Goal: Task Accomplishment & Management: Complete application form

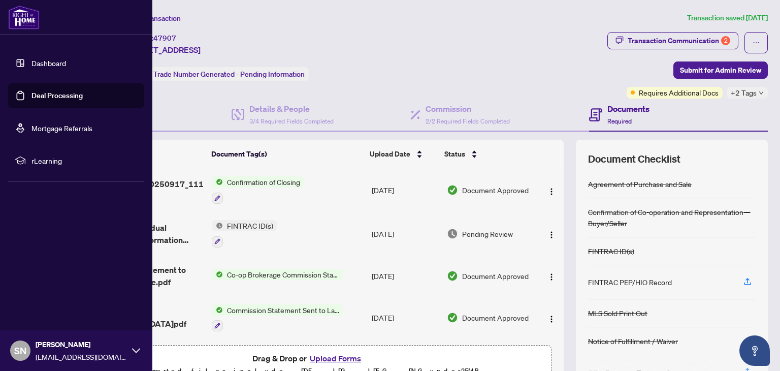
click at [41, 98] on link "Deal Processing" at bounding box center [56, 95] width 51 height 9
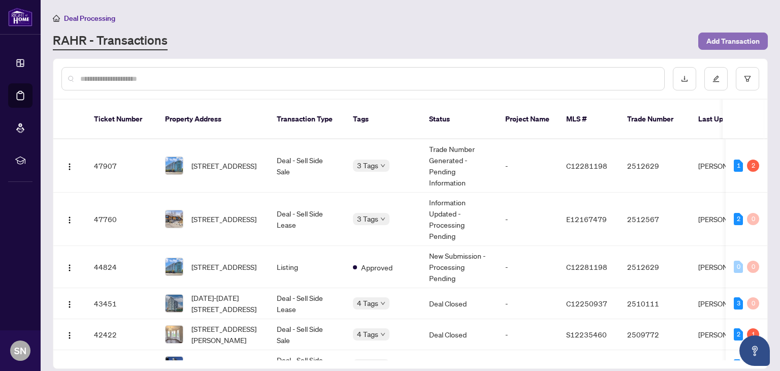
click at [725, 43] on span "Add Transaction" at bounding box center [732, 41] width 53 height 16
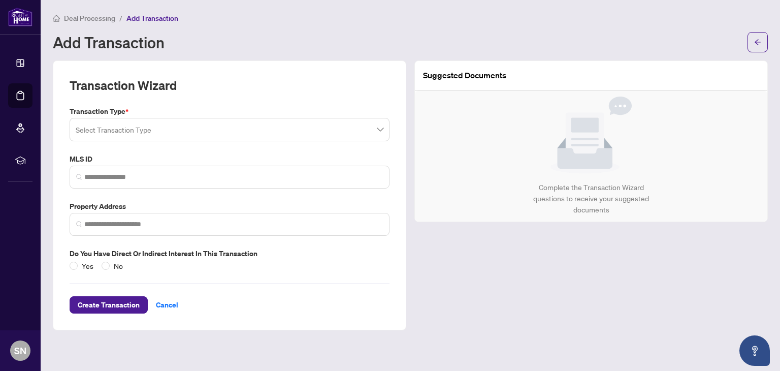
click at [151, 127] on input "search" at bounding box center [225, 131] width 299 height 22
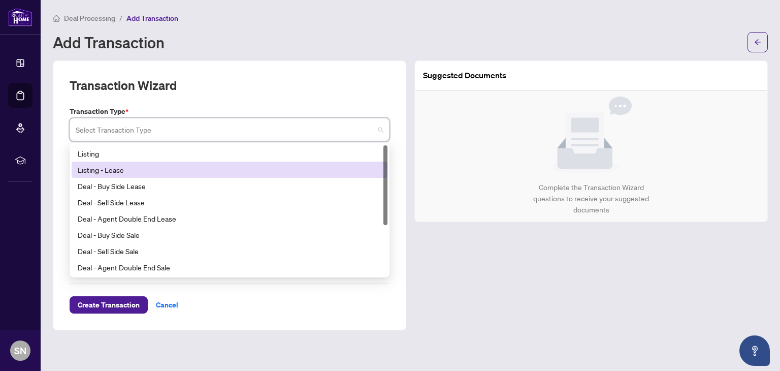
click at [111, 175] on div "Listing - Lease" at bounding box center [230, 169] width 316 height 16
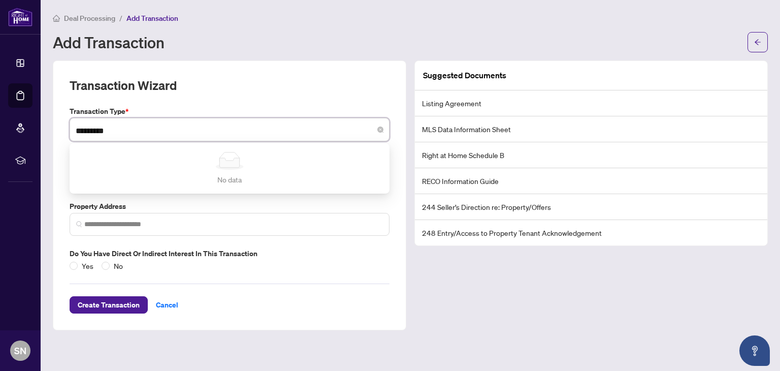
type input "*********"
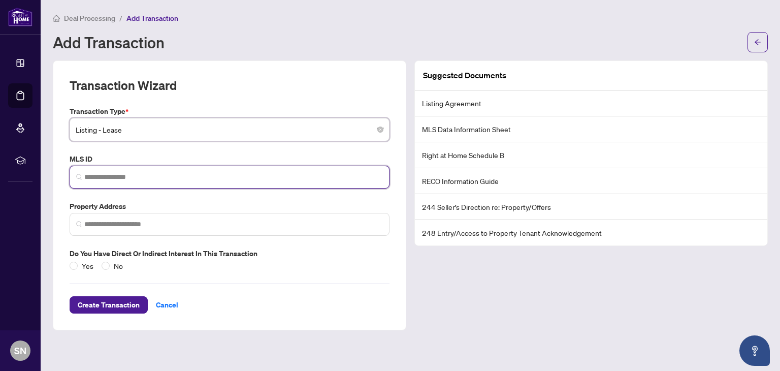
click at [103, 176] on input "search" at bounding box center [233, 177] width 299 height 11
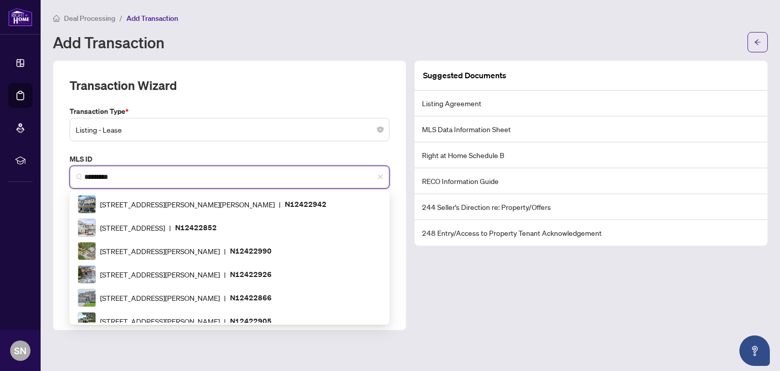
type input "*********"
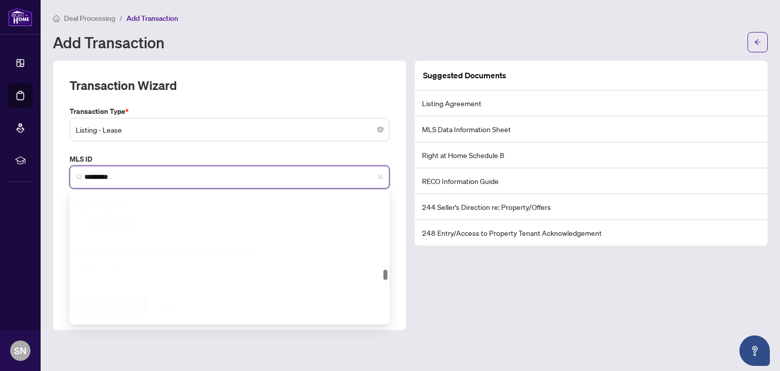
click at [126, 178] on input "*********" at bounding box center [233, 177] width 299 height 11
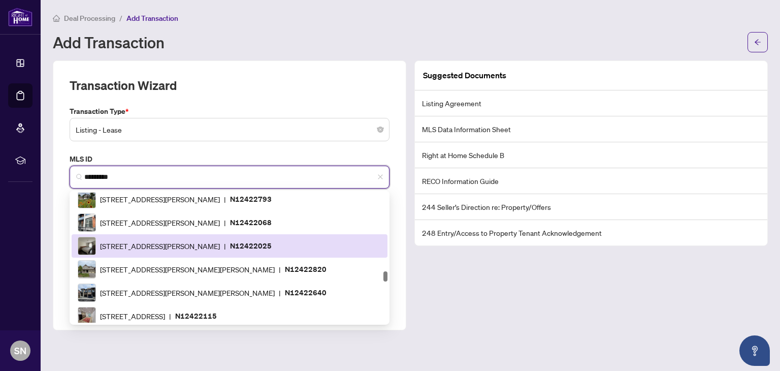
scroll to position [1073, 0]
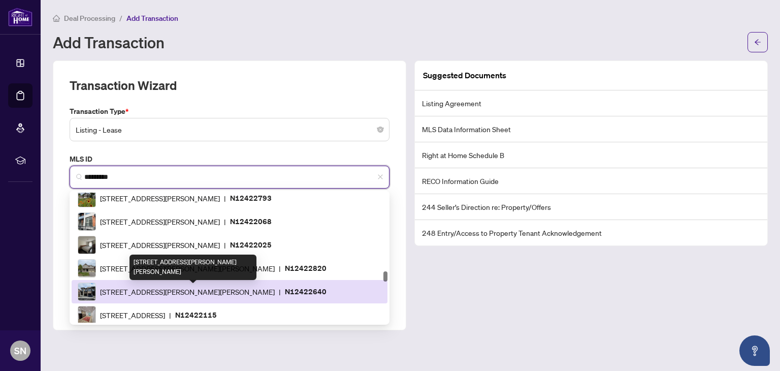
click at [173, 291] on span "[STREET_ADDRESS][PERSON_NAME][PERSON_NAME]" at bounding box center [187, 291] width 175 height 11
type input "**********"
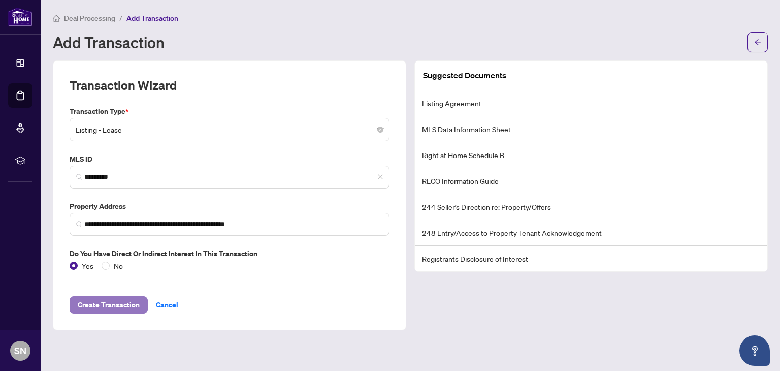
click at [108, 305] on span "Create Transaction" at bounding box center [109, 304] width 62 height 16
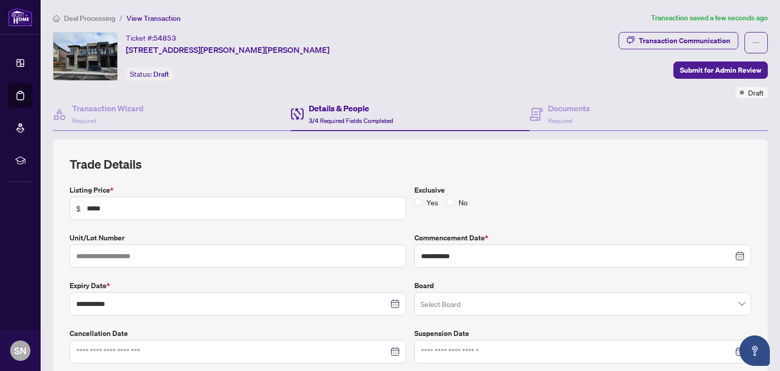
type input "**********"
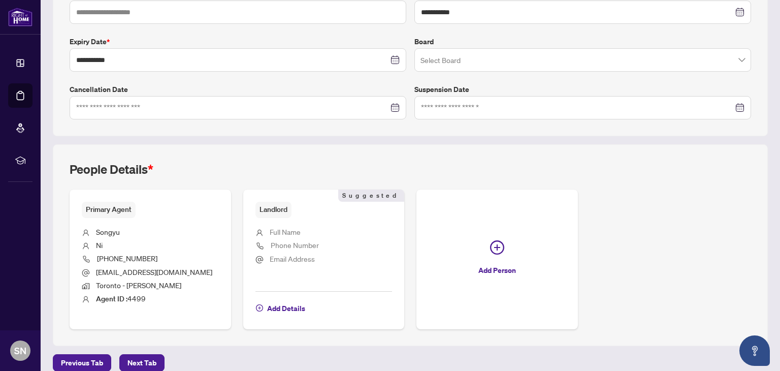
scroll to position [254, 0]
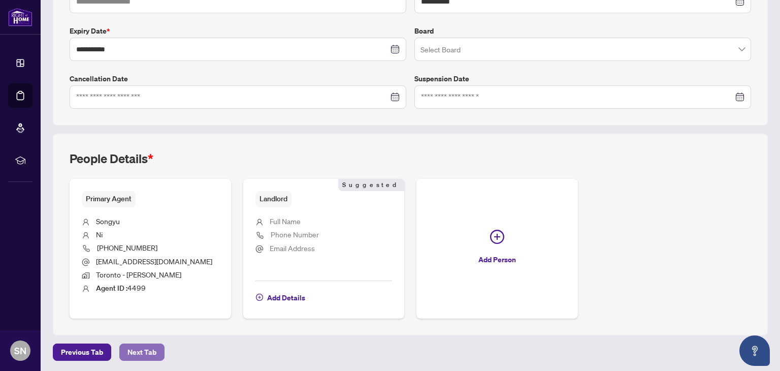
click at [137, 348] on span "Next Tab" at bounding box center [141, 352] width 29 height 16
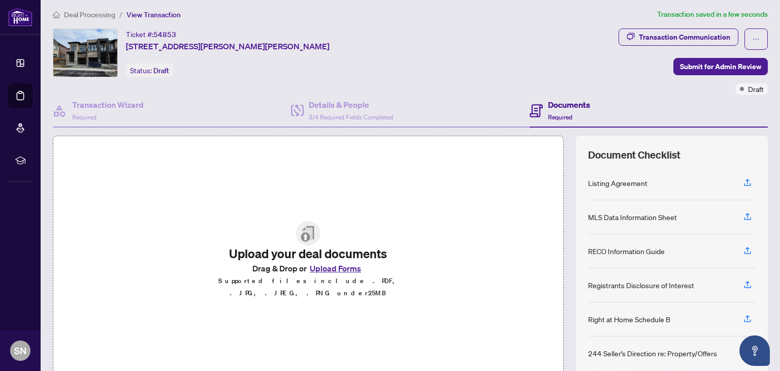
scroll to position [7, 0]
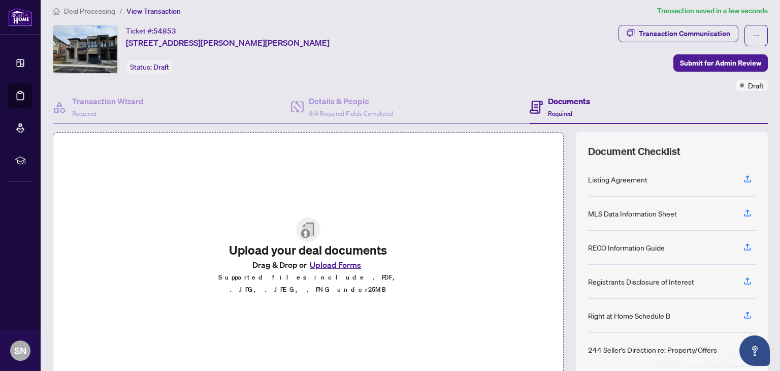
click at [321, 268] on button "Upload Forms" at bounding box center [335, 264] width 57 height 13
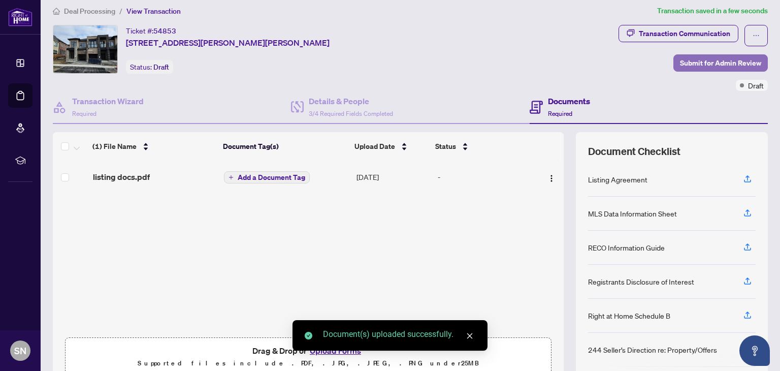
click at [688, 64] on span "Submit for Admin Review" at bounding box center [720, 63] width 81 height 16
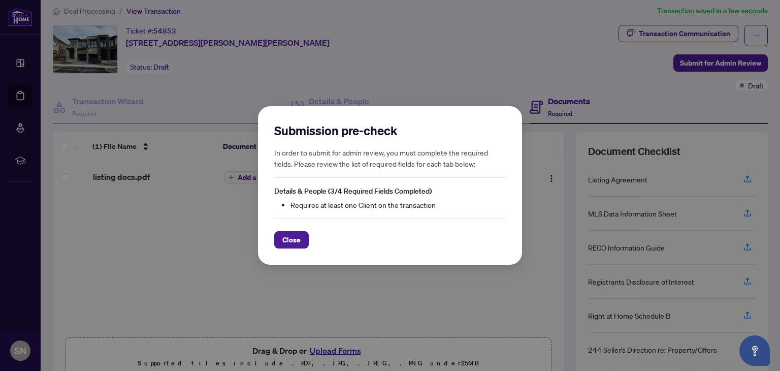
drag, startPoint x: 287, startPoint y: 239, endPoint x: 307, endPoint y: 311, distance: 74.8
click at [307, 311] on div "Submission pre-check In order to submit for admin review, you must complete the…" at bounding box center [390, 185] width 780 height 371
click at [291, 246] on span "Close" at bounding box center [291, 240] width 18 height 16
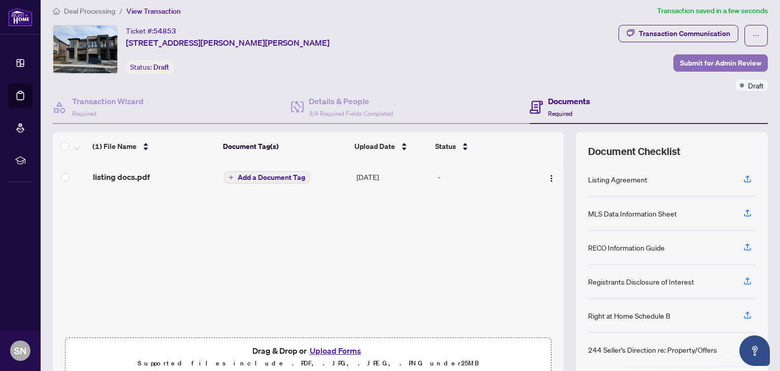
click at [693, 64] on span "Submit for Admin Review" at bounding box center [720, 63] width 81 height 16
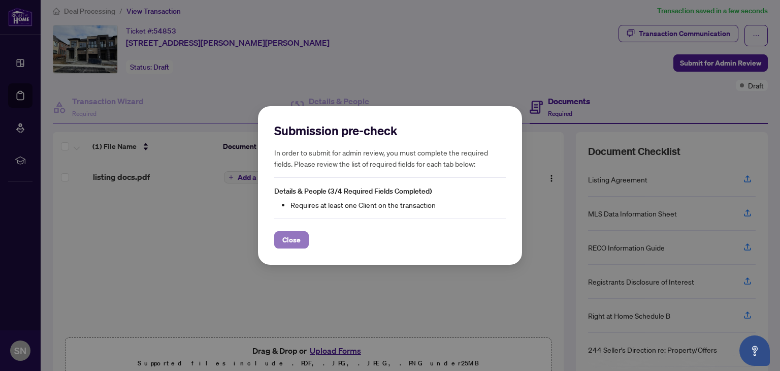
click at [295, 239] on span "Close" at bounding box center [291, 240] width 18 height 16
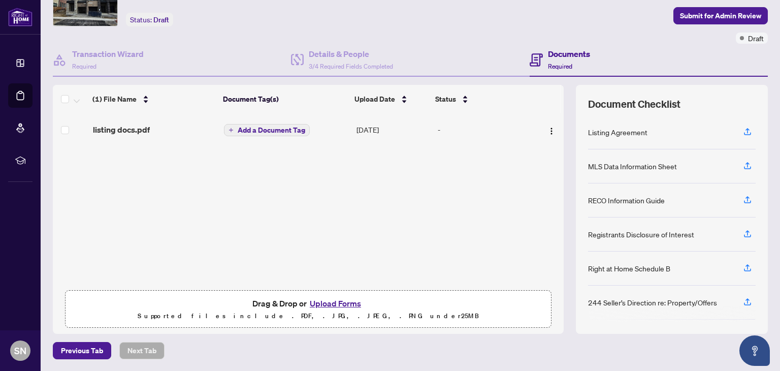
scroll to position [0, 0]
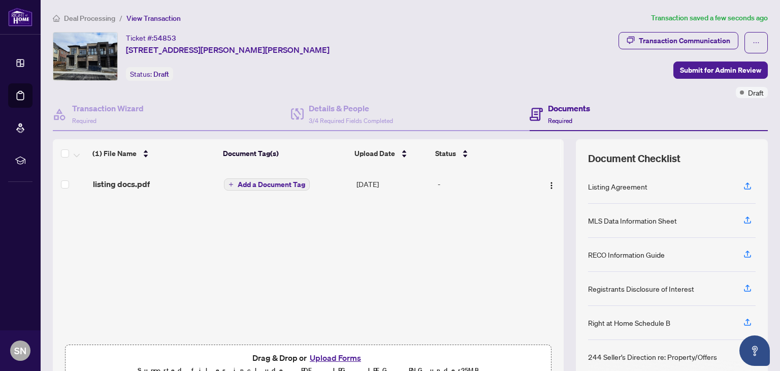
click at [548, 111] on h4 "Documents" at bounding box center [569, 108] width 42 height 12
click at [554, 107] on h4 "Documents" at bounding box center [569, 108] width 42 height 12
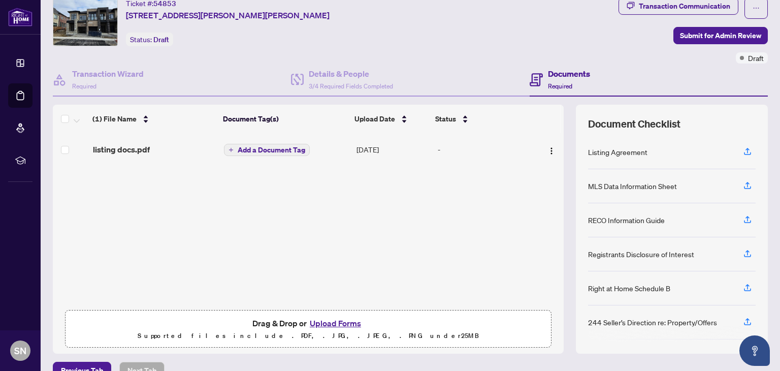
scroll to position [36, 0]
click at [745, 149] on icon "button" at bounding box center [747, 149] width 4 height 5
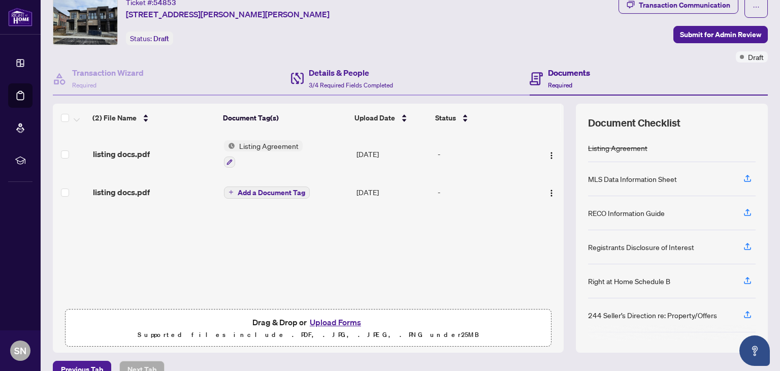
scroll to position [0, 0]
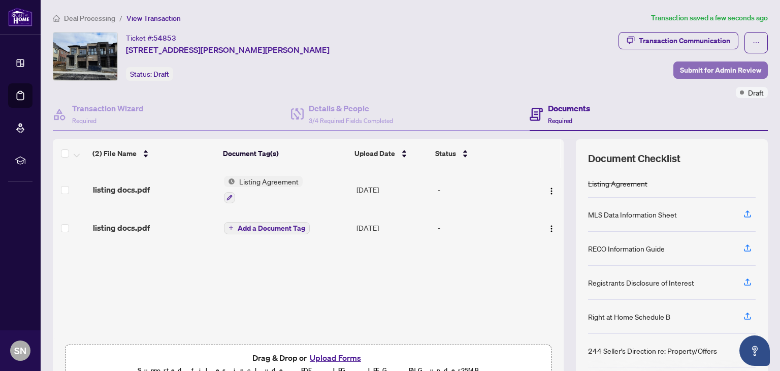
click at [700, 72] on span "Submit for Admin Review" at bounding box center [720, 70] width 81 height 16
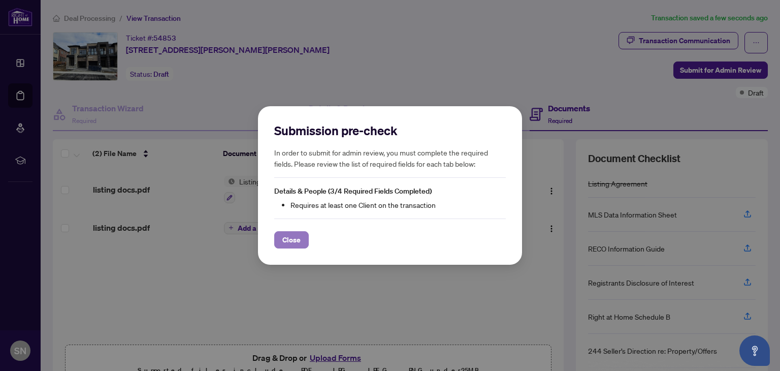
click at [286, 242] on span "Close" at bounding box center [291, 240] width 18 height 16
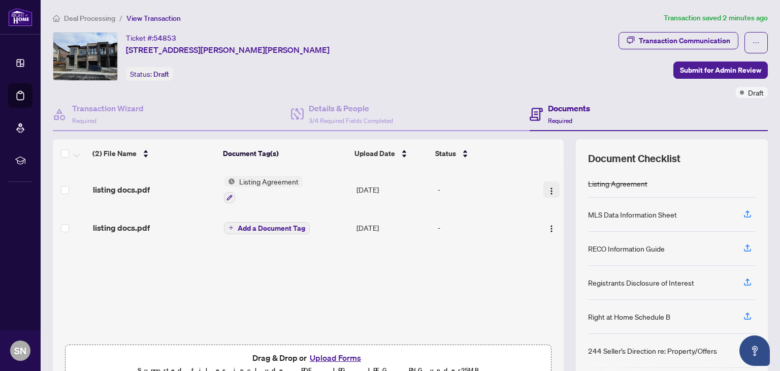
click at [547, 187] on img "button" at bounding box center [551, 191] width 8 height 8
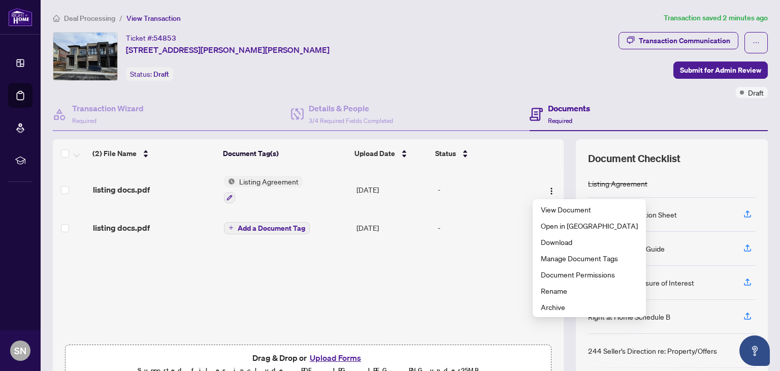
click at [487, 256] on div "listing docs.pdf Listing Agreement [DATE] - listing docs.pdf Add a Document Tag…" at bounding box center [308, 254] width 511 height 172
